Goal: Check status: Check status

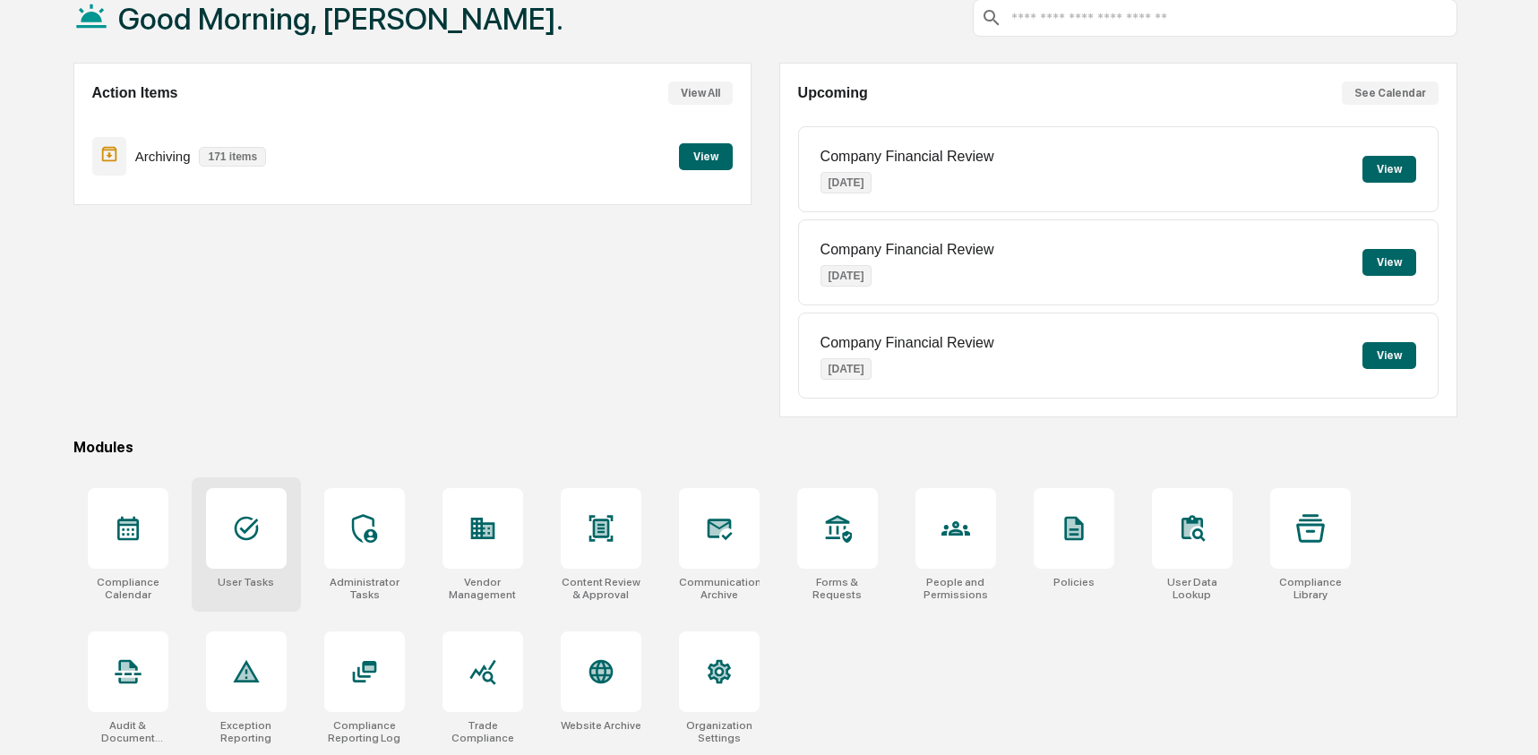
scroll to position [116, 0]
click at [263, 506] on div at bounding box center [246, 528] width 81 height 81
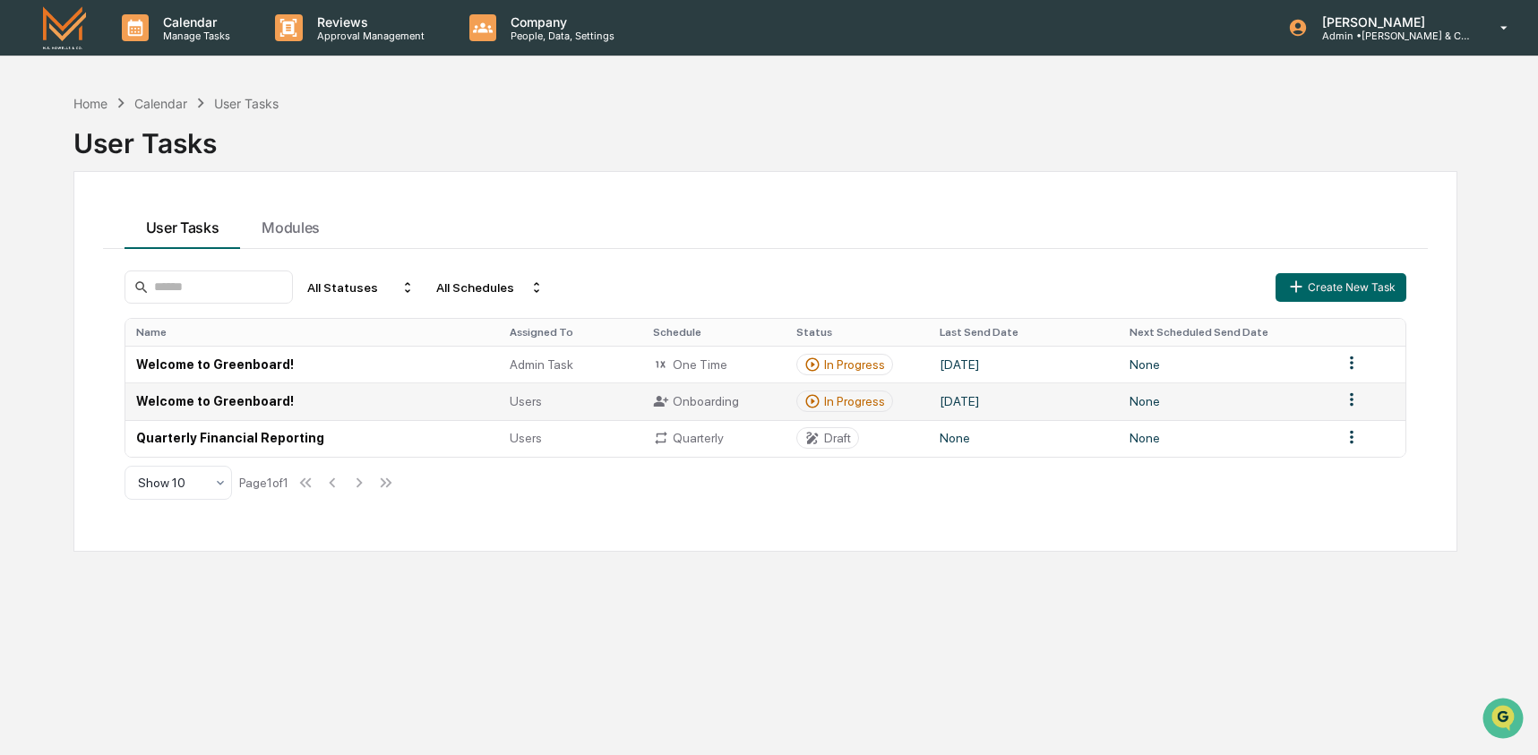
click at [359, 396] on td "Welcome to Greenboard!" at bounding box center [312, 401] width 375 height 37
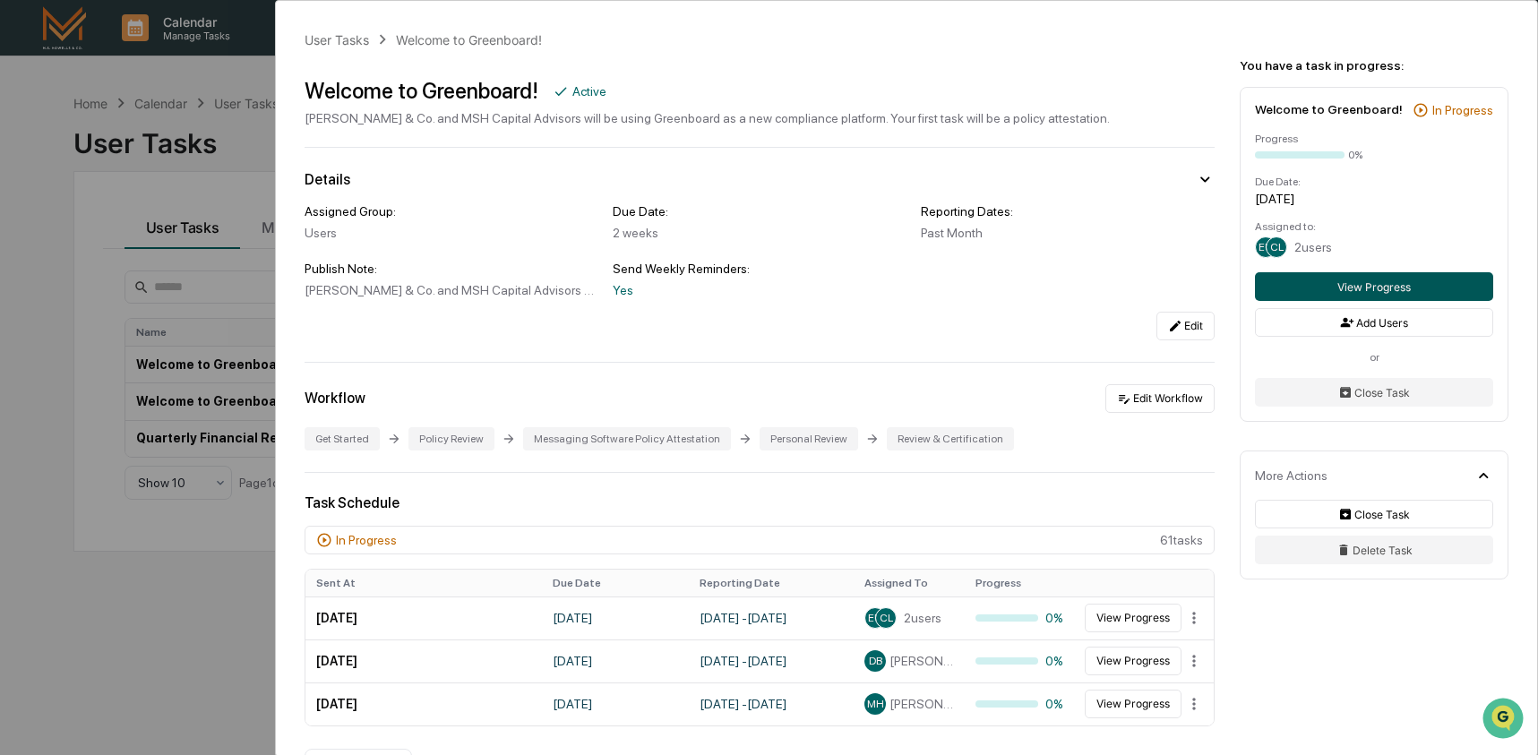
click at [1325, 301] on button "View Progress" at bounding box center [1374, 286] width 238 height 29
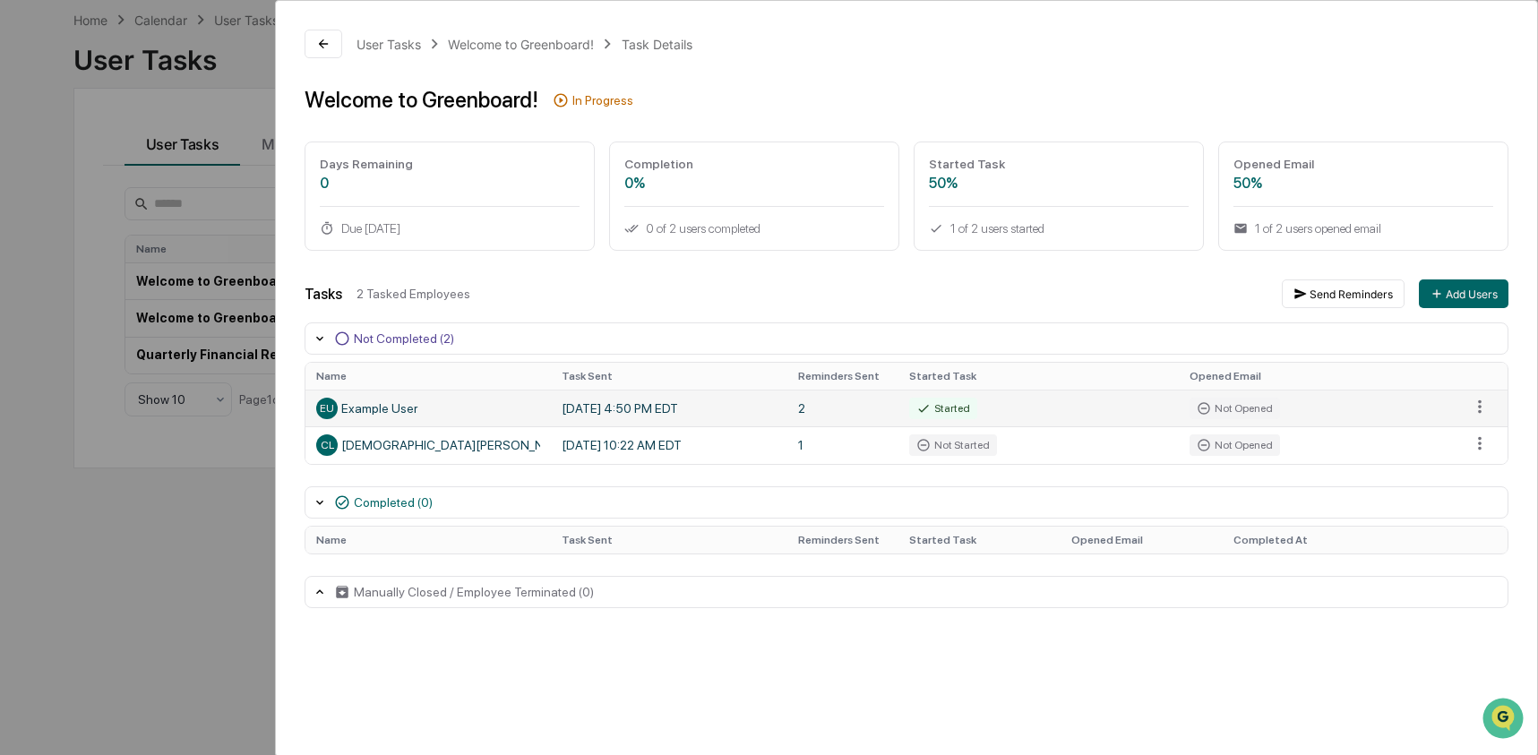
scroll to position [85, 0]
click at [177, 530] on div "User Tasks Welcome to Greenboard! Task Details Welcome to Greenboard! In Progre…" at bounding box center [769, 377] width 1538 height 755
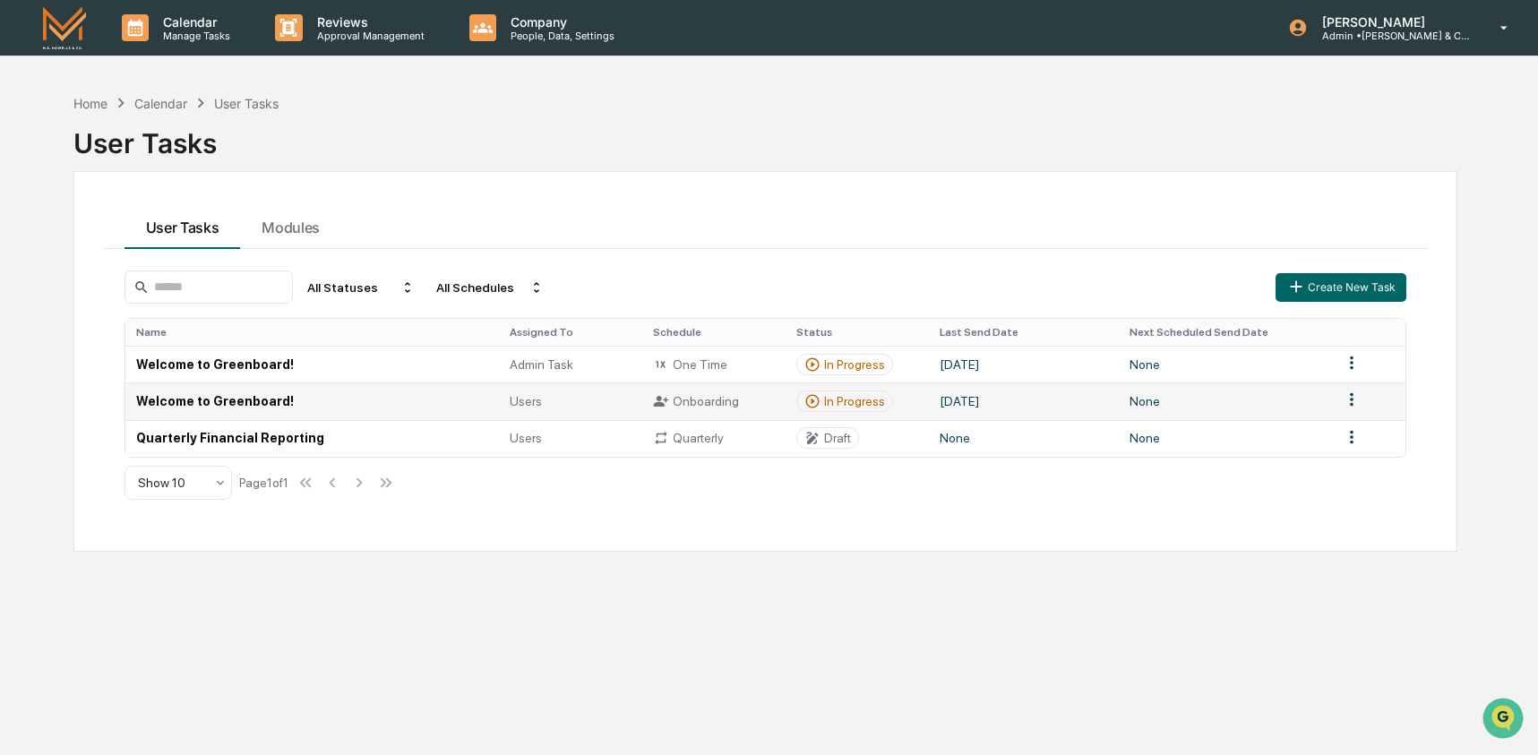
click at [288, 409] on td "Welcome to Greenboard!" at bounding box center [312, 401] width 375 height 37
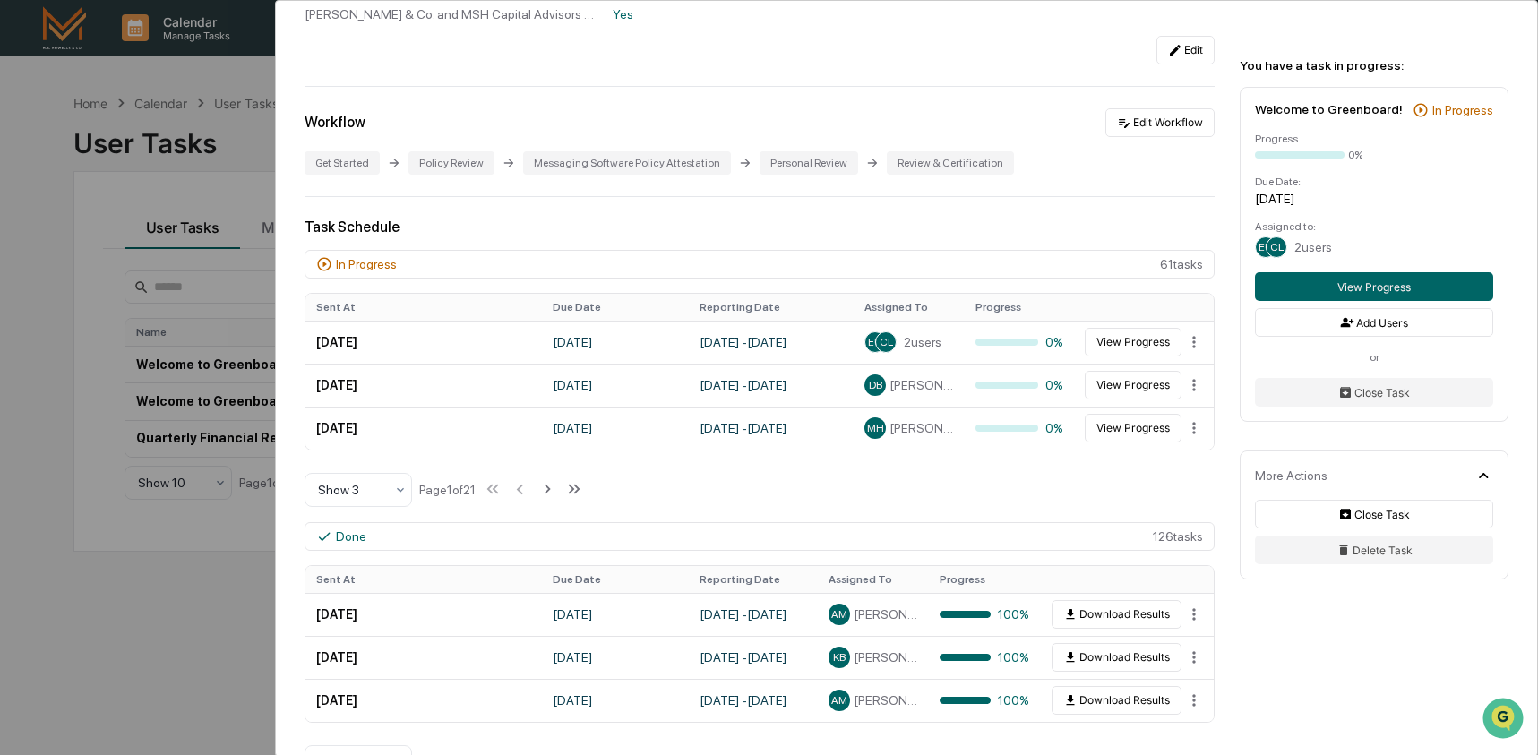
scroll to position [280, 0]
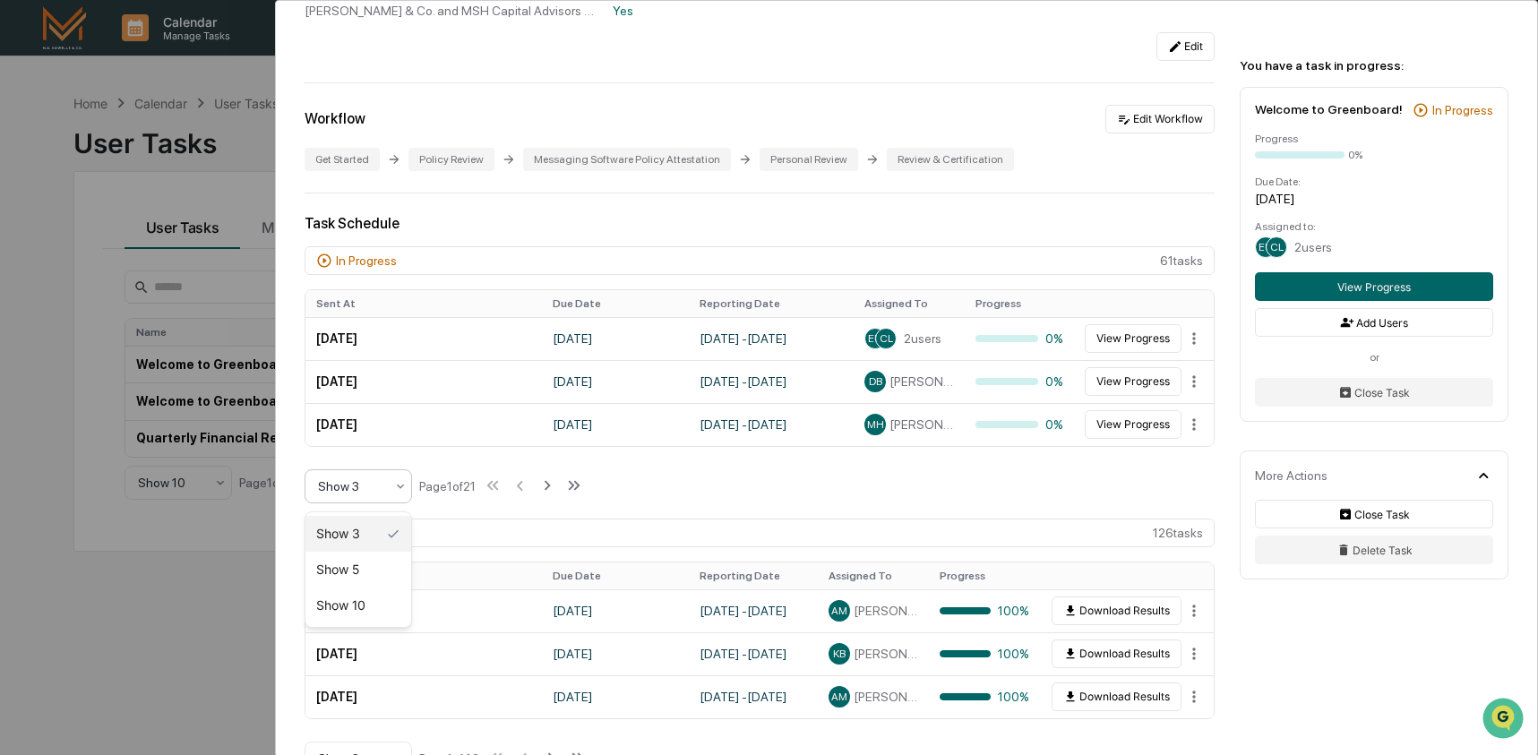
click at [387, 486] on div "Show 3" at bounding box center [351, 486] width 84 height 25
click at [383, 600] on div "Show 10" at bounding box center [359, 606] width 106 height 36
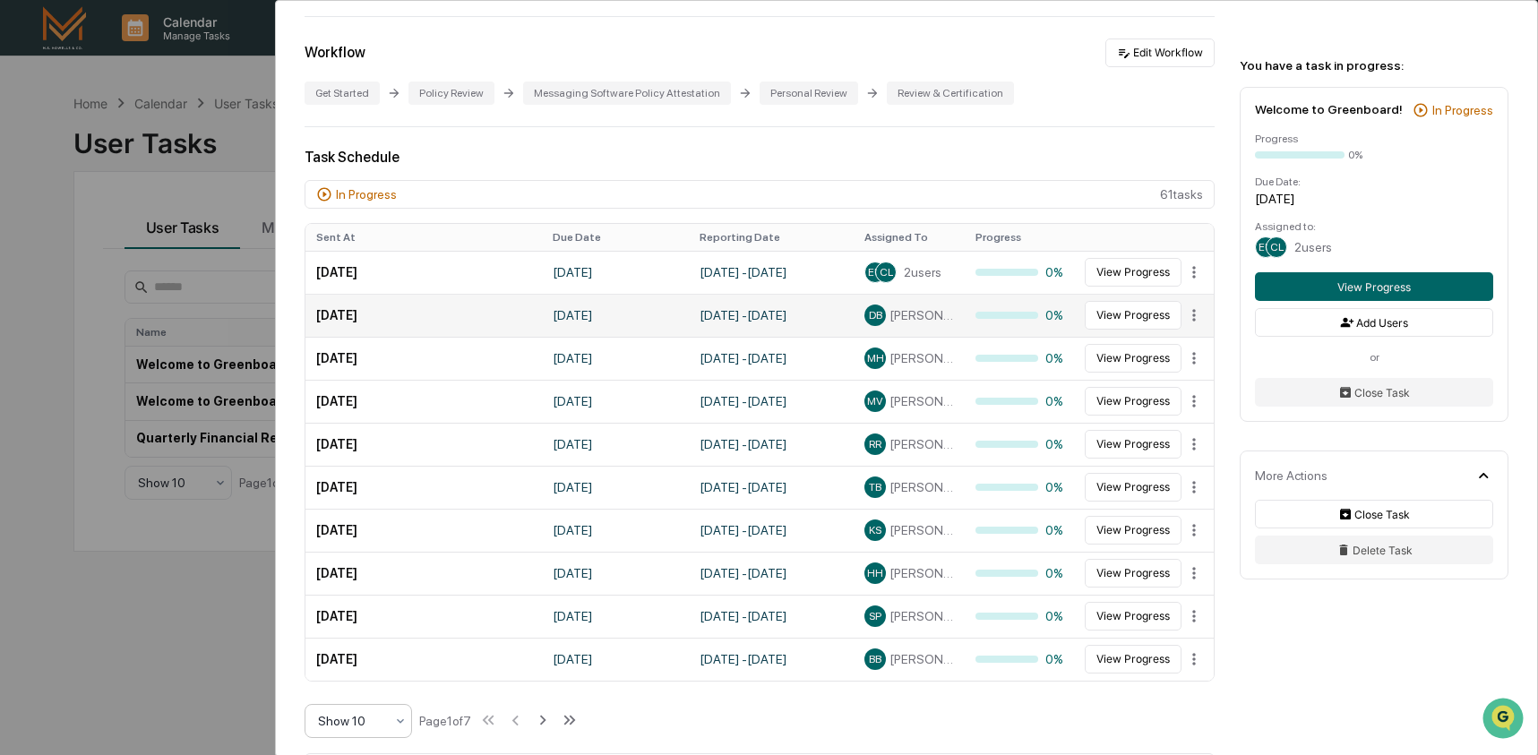
scroll to position [379, 0]
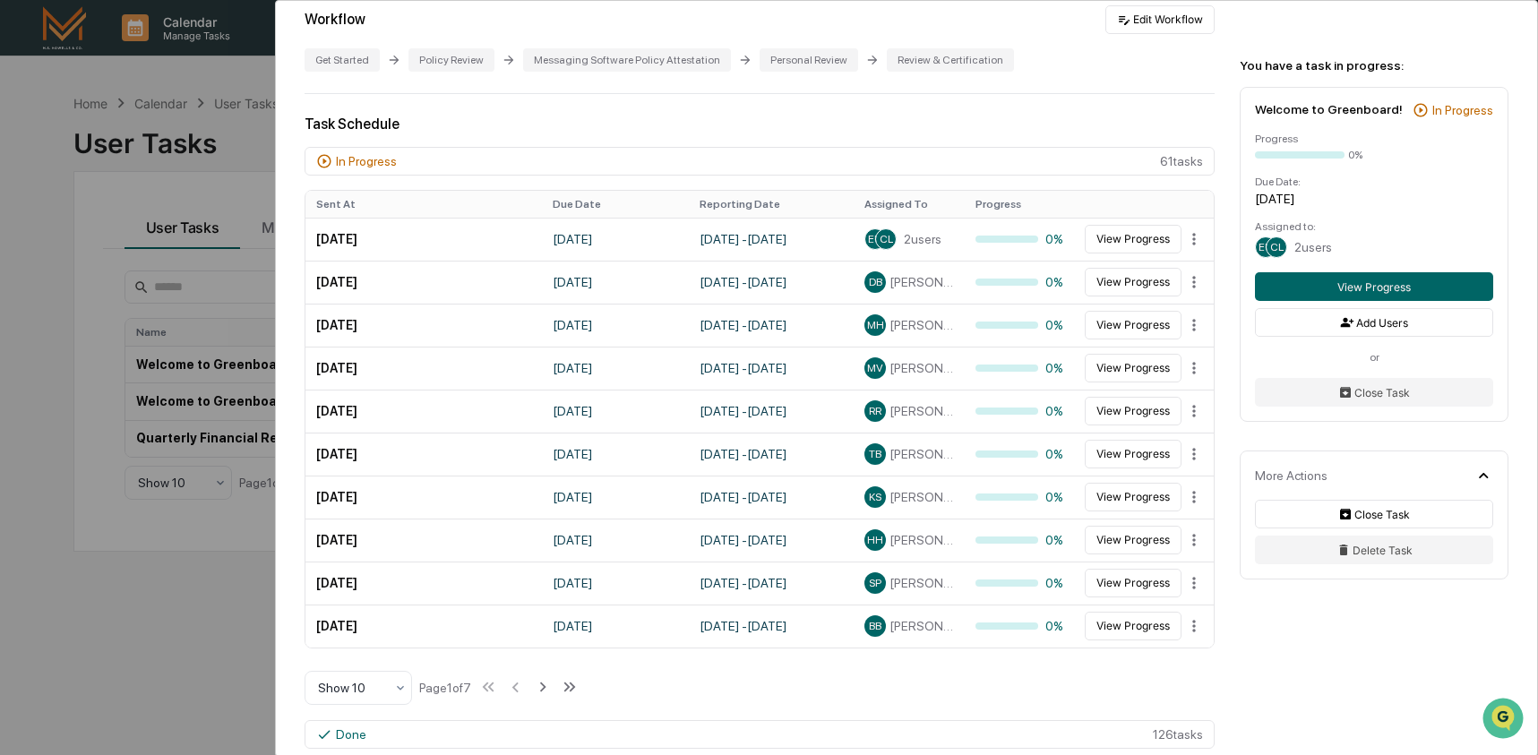
click at [905, 209] on th "Assigned To" at bounding box center [909, 204] width 111 height 27
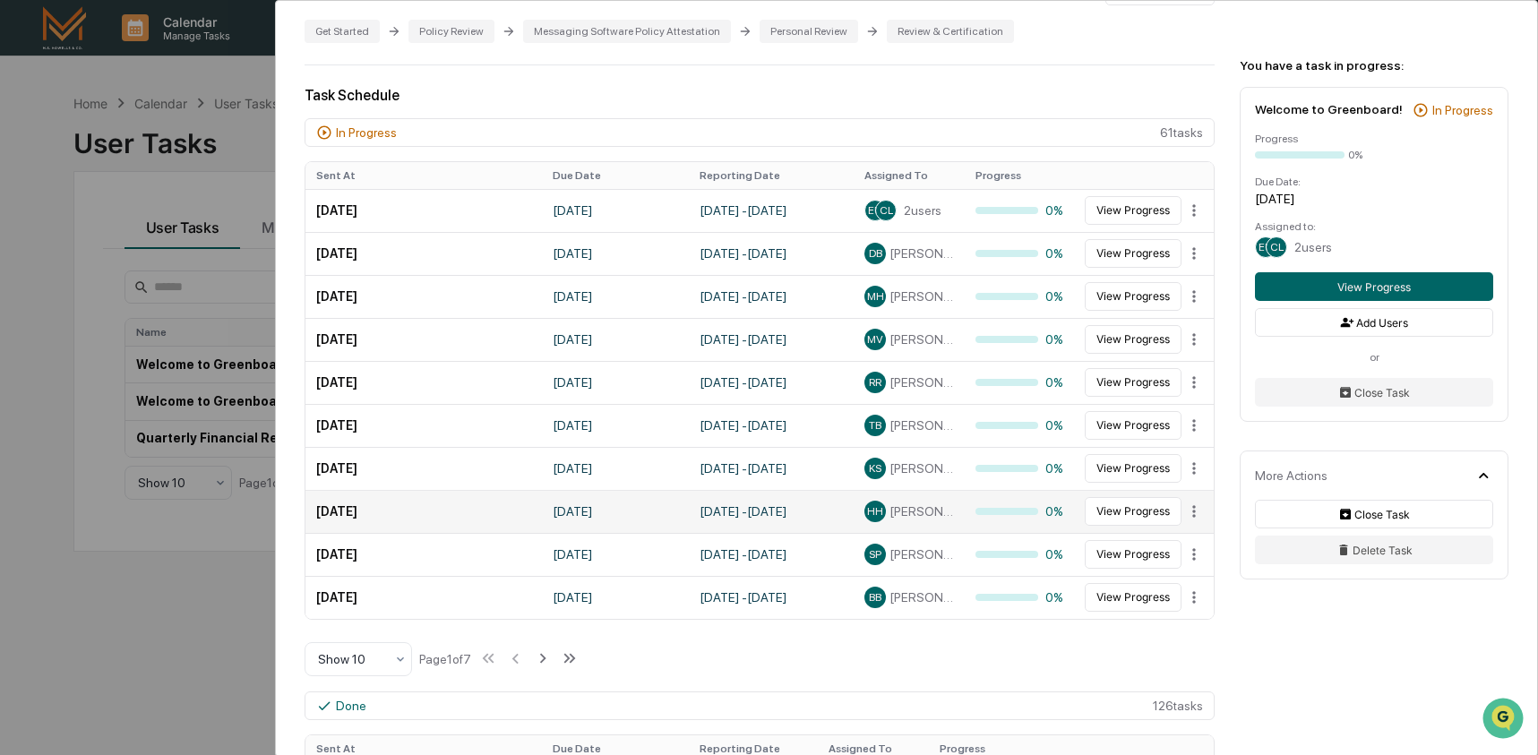
scroll to position [409, 0]
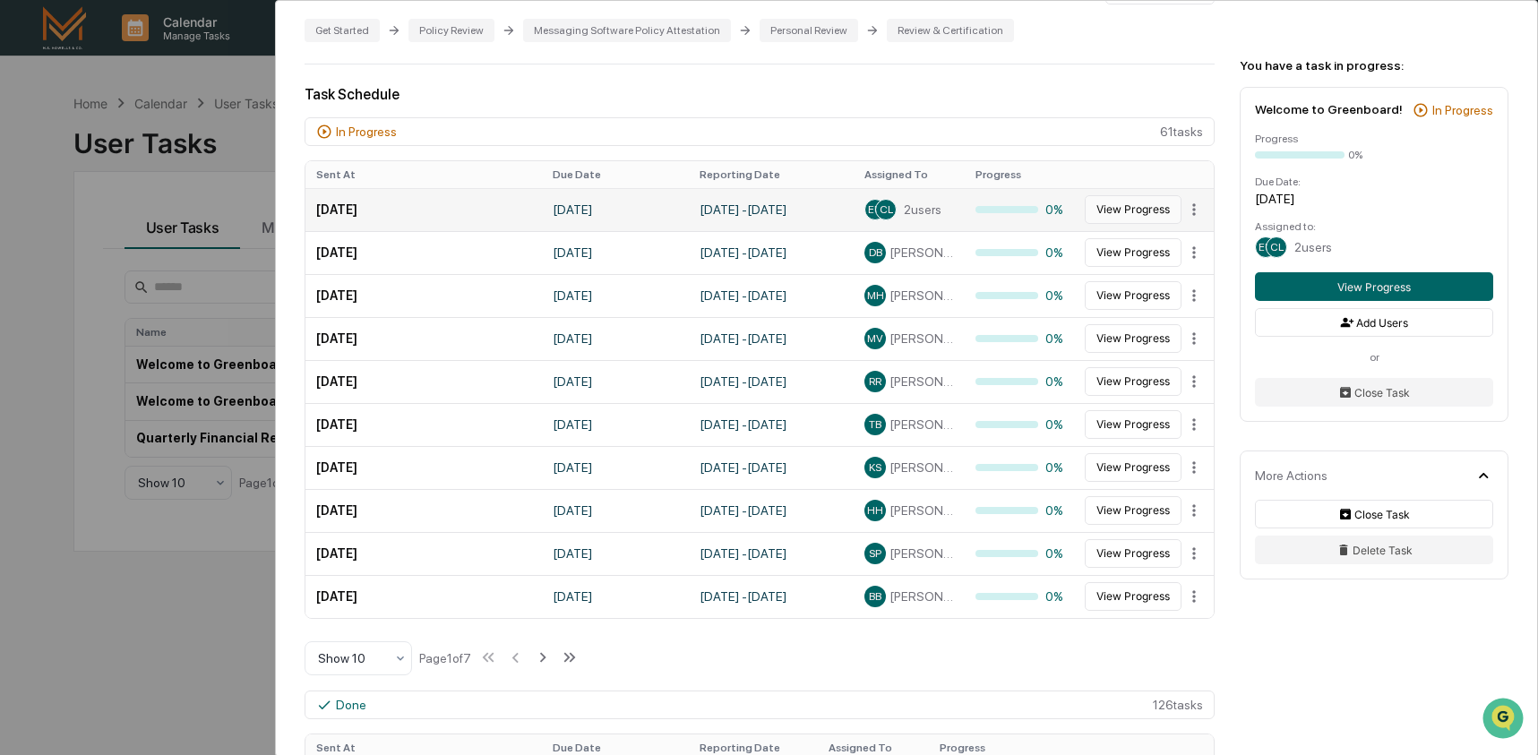
click at [1107, 216] on button "View Progress" at bounding box center [1133, 209] width 97 height 29
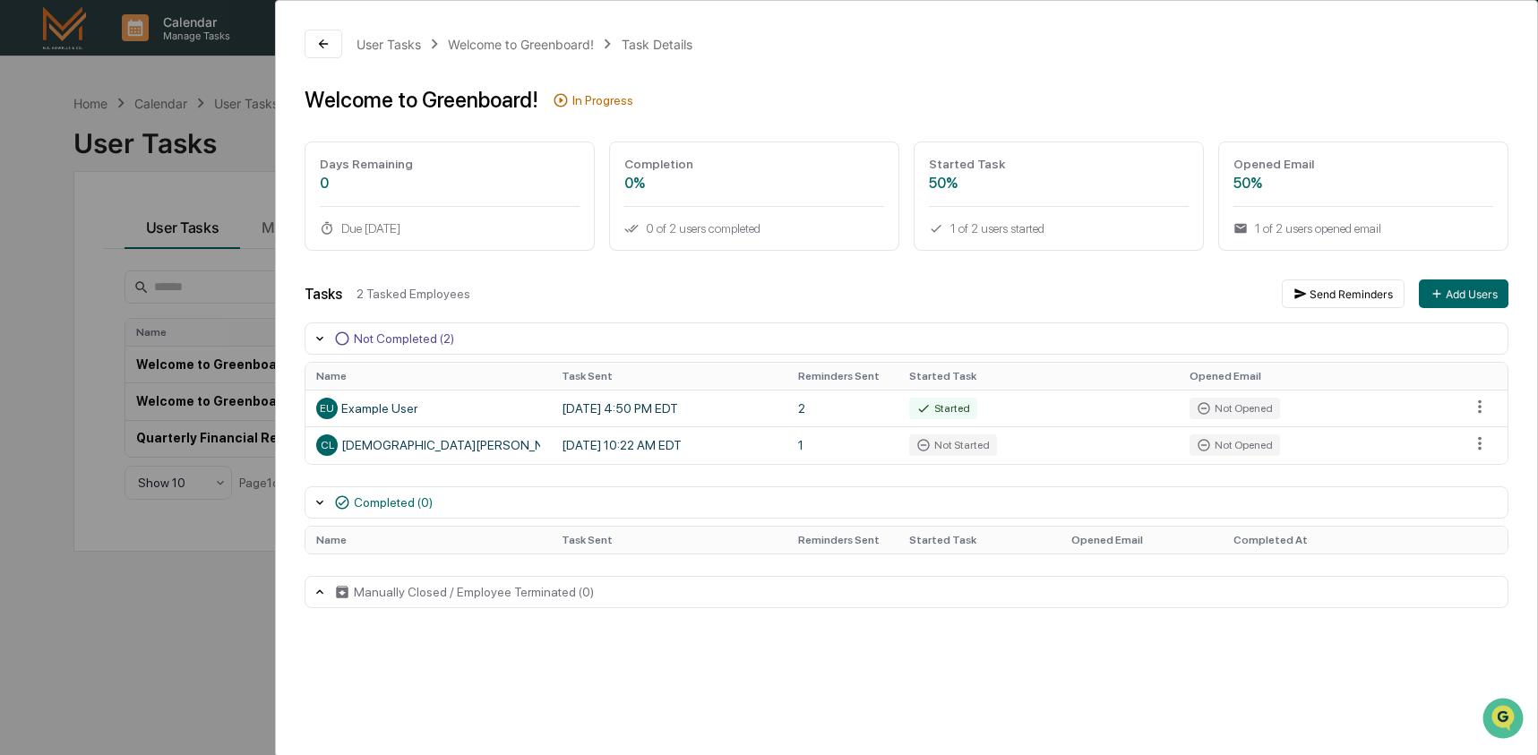
click at [195, 584] on div "User Tasks Welcome to Greenboard! Task Details Welcome to Greenboard! In Progre…" at bounding box center [769, 377] width 1538 height 755
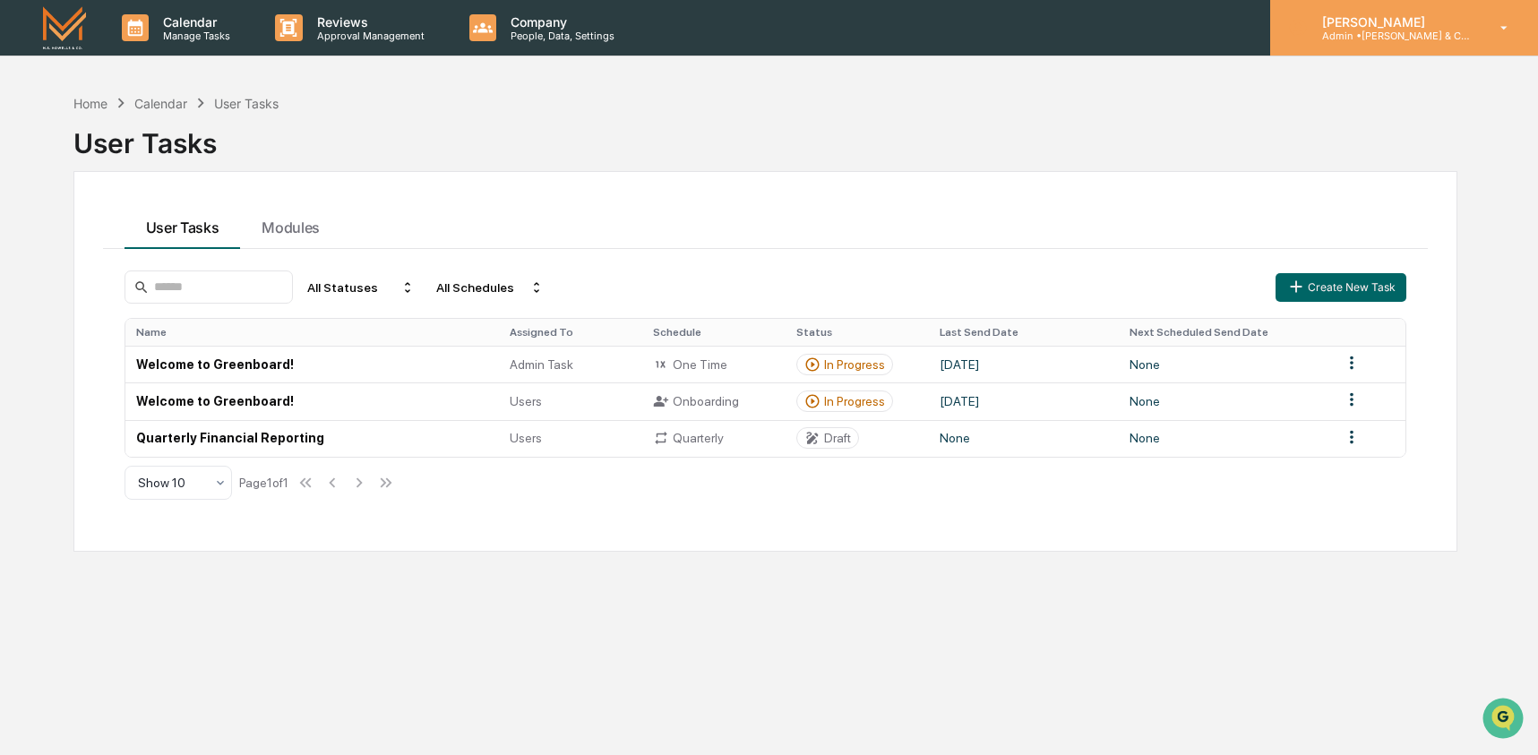
click at [1434, 37] on p "Admin • [PERSON_NAME] & Co. - BD" at bounding box center [1391, 36] width 167 height 13
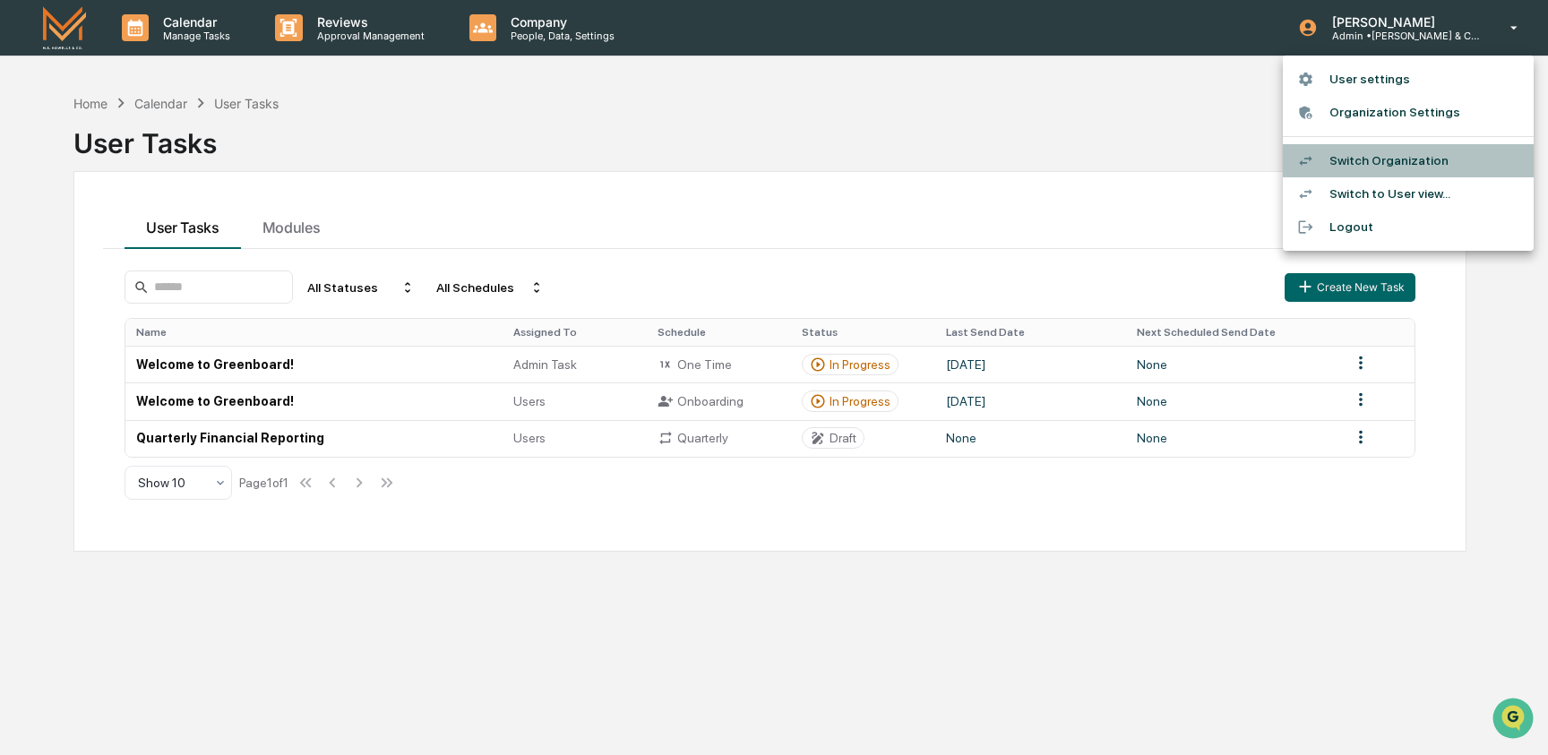
click at [1437, 153] on li "Switch Organization" at bounding box center [1408, 160] width 251 height 33
